Goal: Transaction & Acquisition: Download file/media

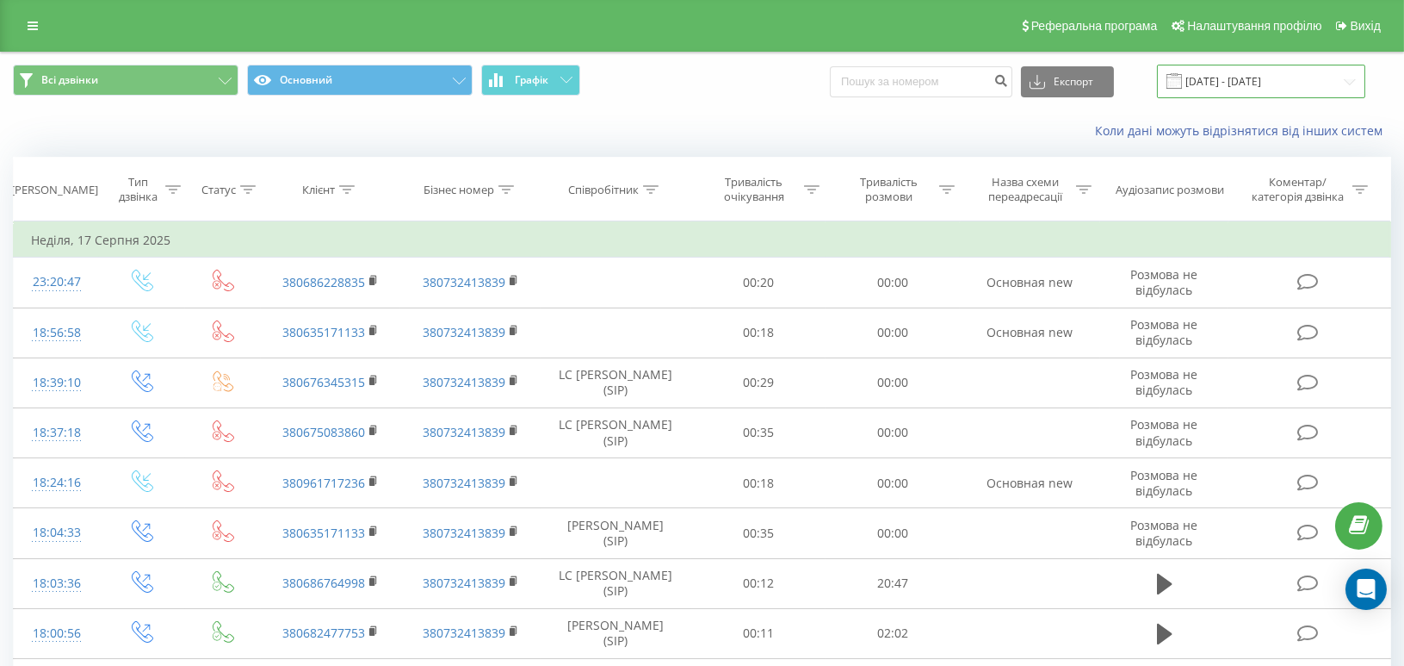
click at [1229, 77] on input "[DATE] - [DATE]" at bounding box center [1261, 82] width 208 height 34
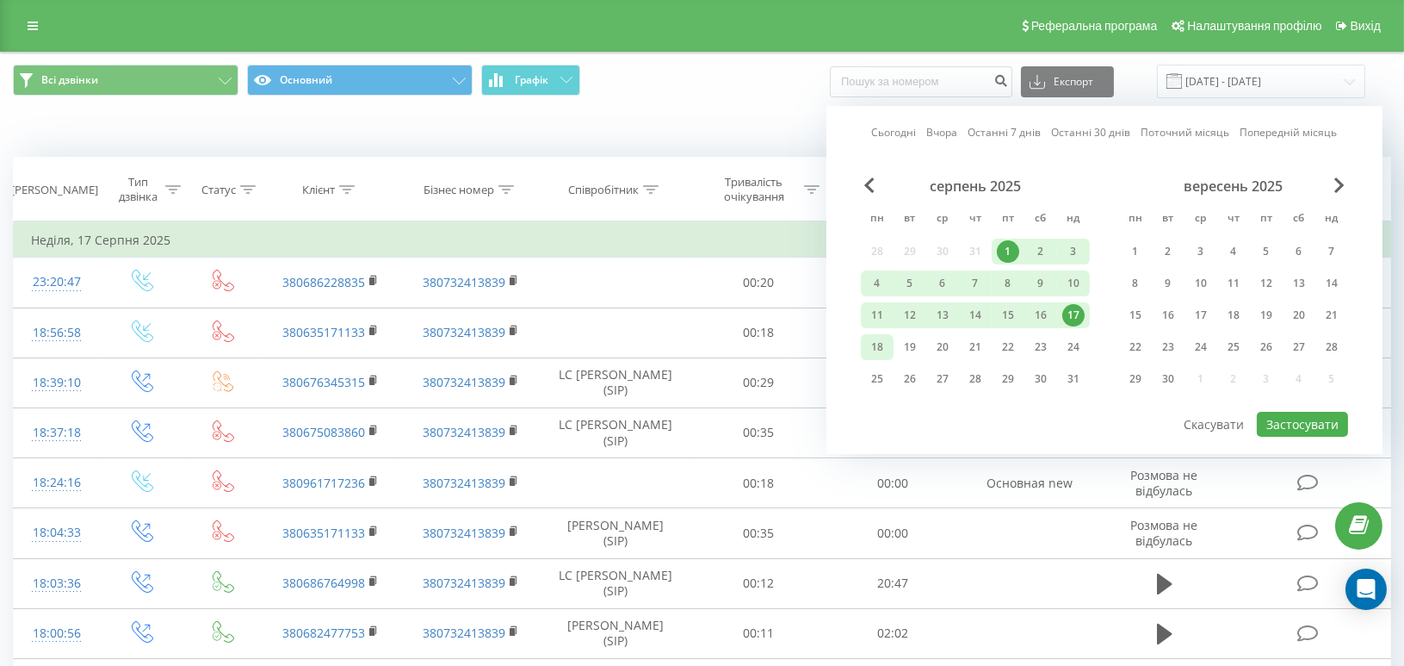
click at [873, 342] on div "18" at bounding box center [877, 347] width 22 height 22
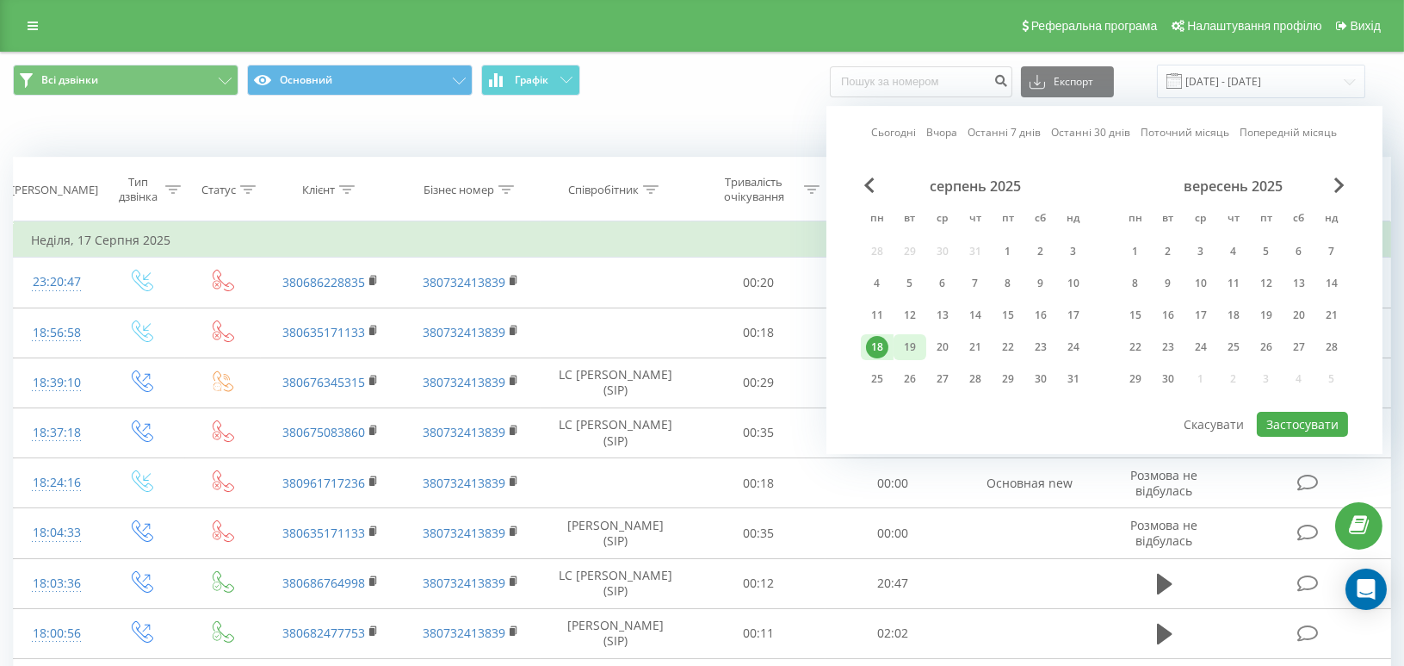
click at [915, 340] on div "19" at bounding box center [910, 347] width 22 height 22
click at [1319, 422] on button "Застосувати" at bounding box center [1302, 424] width 91 height 25
type input "[DATE] - [DATE]"
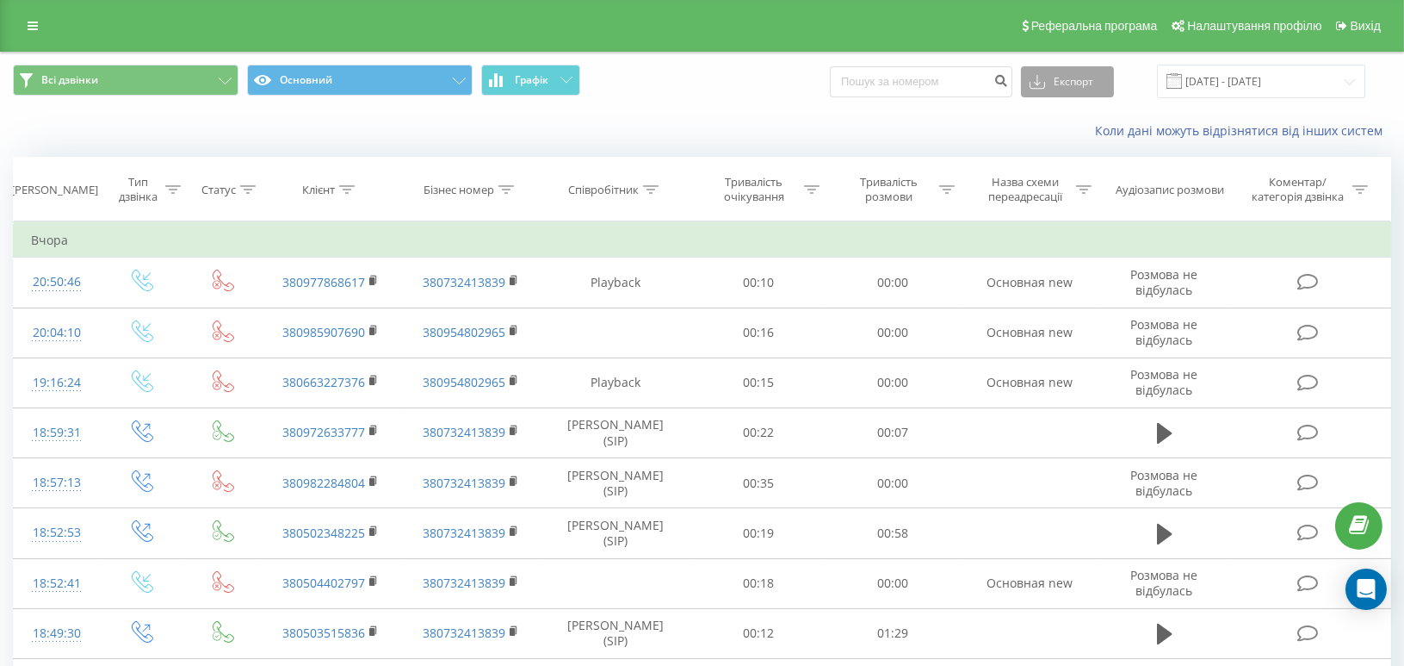
click at [1094, 85] on button "Експорт" at bounding box center [1067, 81] width 93 height 31
click at [1061, 182] on span ".xlsx" at bounding box center [1048, 175] width 25 height 16
